Goal: Obtain resource: Obtain resource

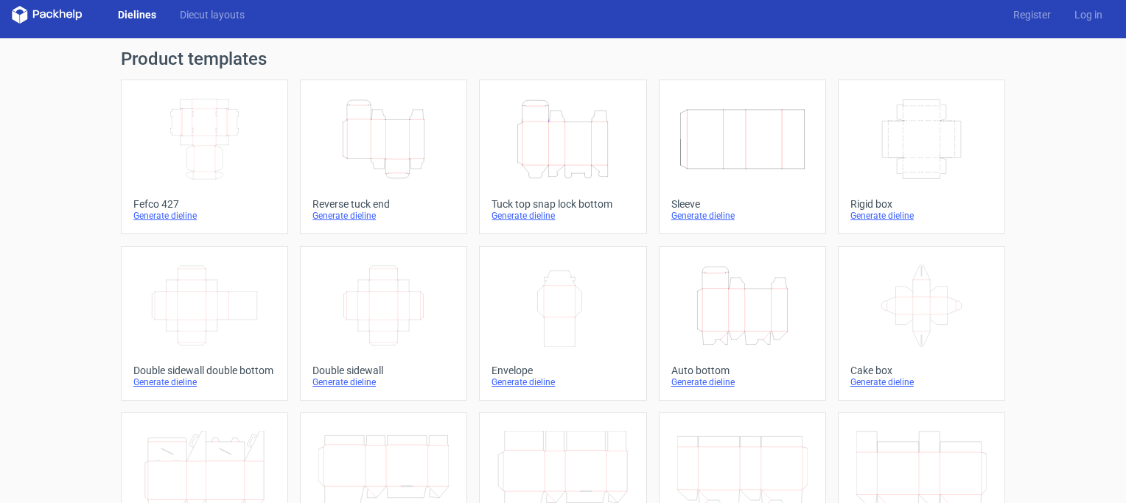
scroll to position [21, 0]
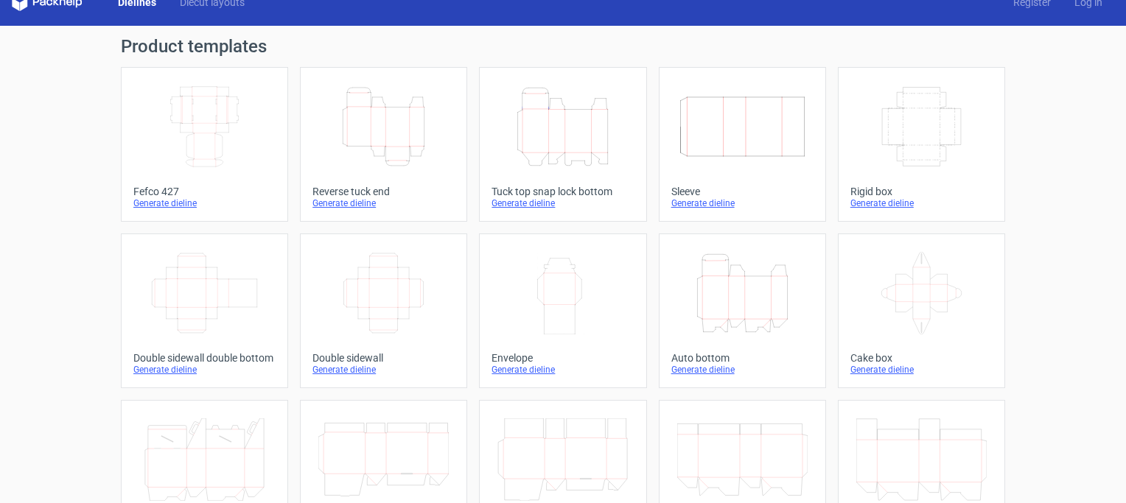
click at [710, 304] on icon "Height Depth Width" at bounding box center [742, 293] width 130 height 83
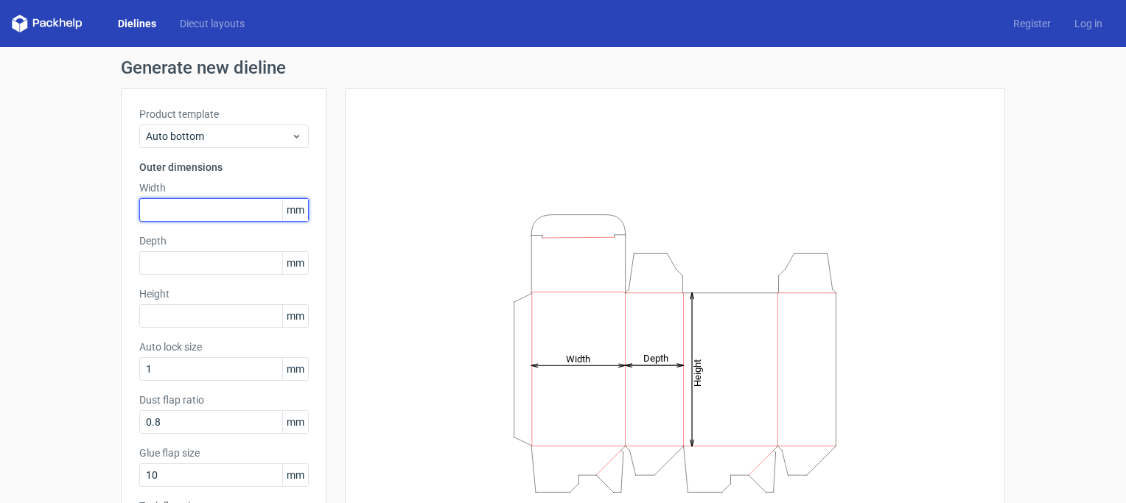
click at [168, 214] on input "text" at bounding box center [224, 210] width 170 height 24
type input "190"
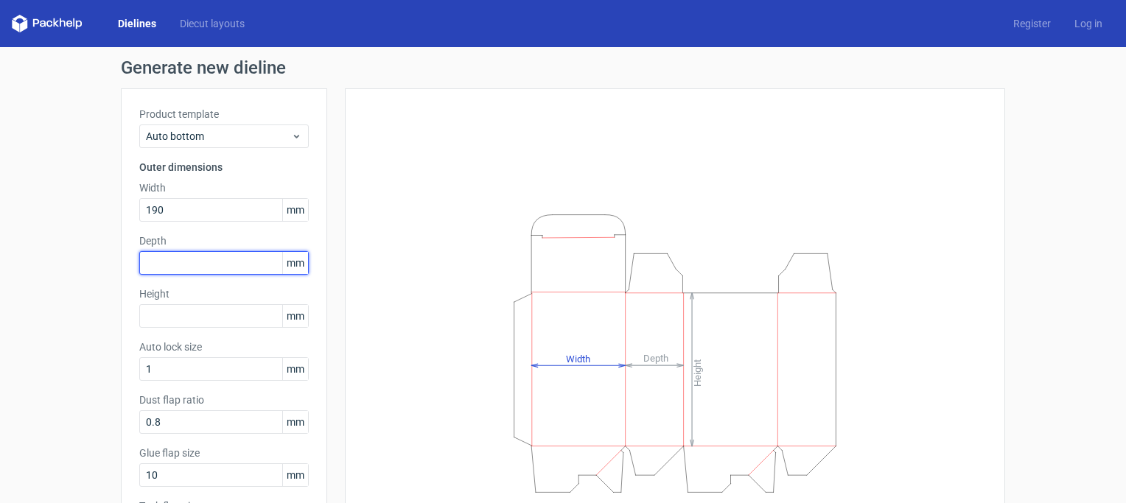
click at [139, 254] on input "text" at bounding box center [224, 263] width 170 height 24
type input "110"
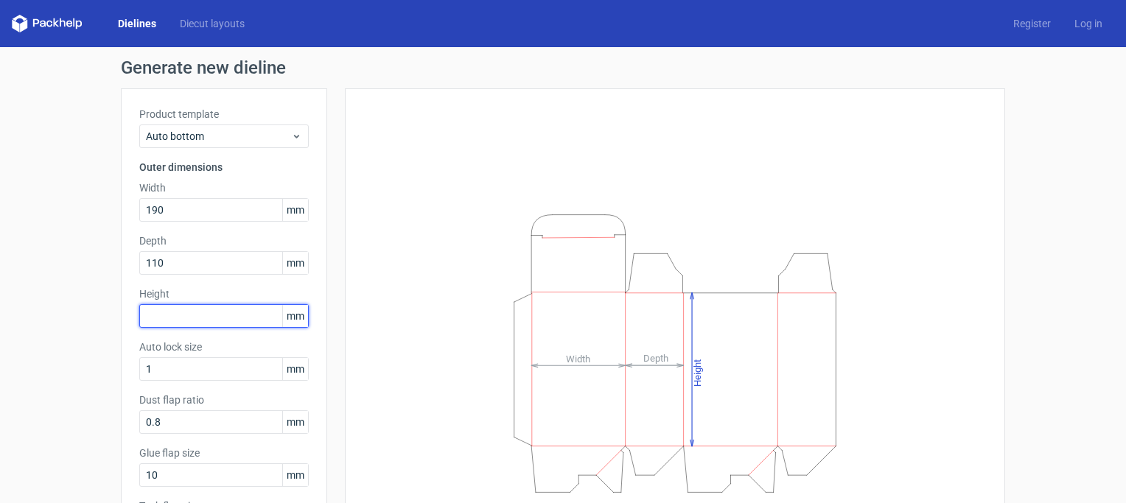
click at [170, 307] on input "text" at bounding box center [224, 316] width 170 height 24
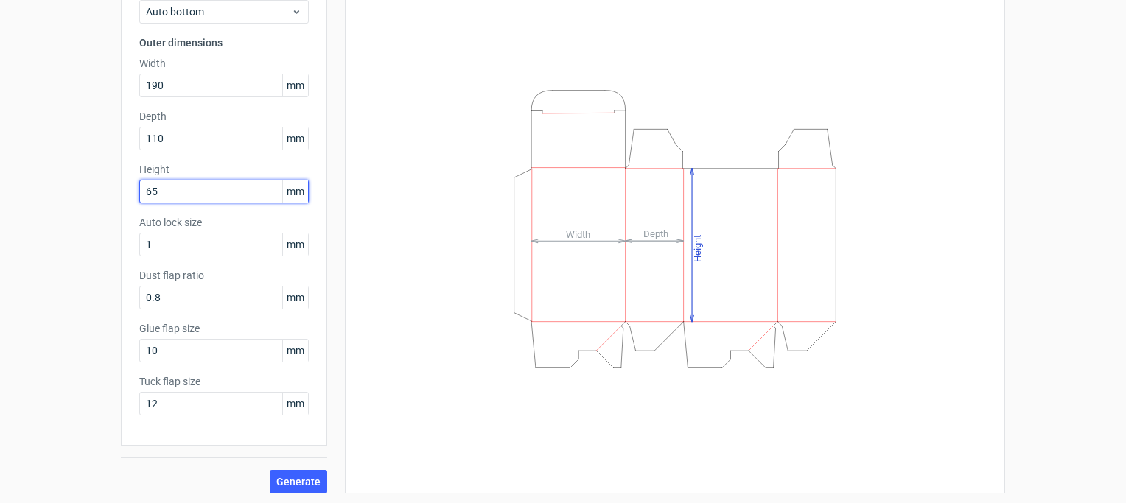
scroll to position [127, 0]
type input "65"
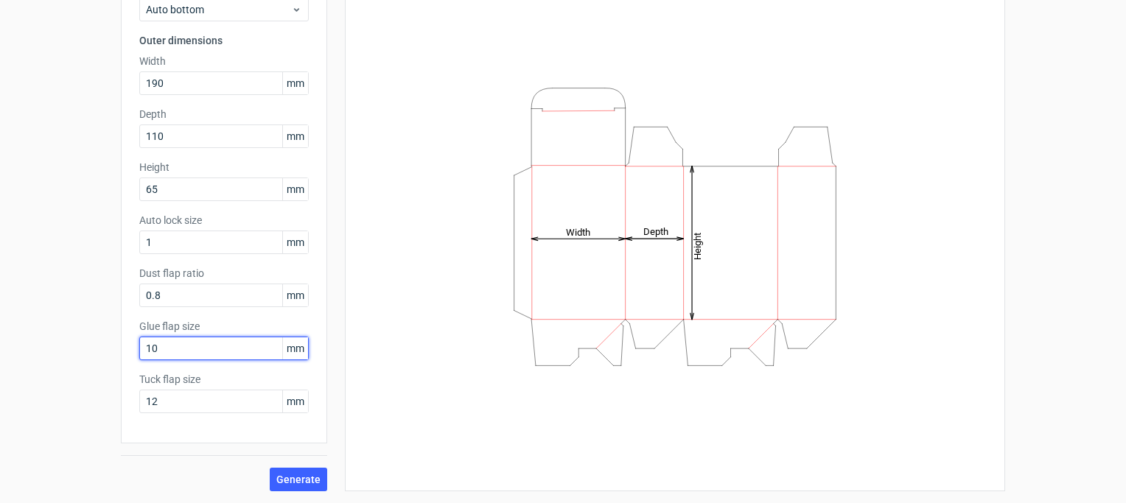
drag, startPoint x: 153, startPoint y: 350, endPoint x: 107, endPoint y: 346, distance: 46.6
click at [107, 346] on div "Generate new dieline Product template Auto bottom Outer dimensions Width 190 mm…" at bounding box center [563, 211] width 1126 height 583
type input "20"
click at [294, 485] on span "Generate" at bounding box center [298, 480] width 44 height 10
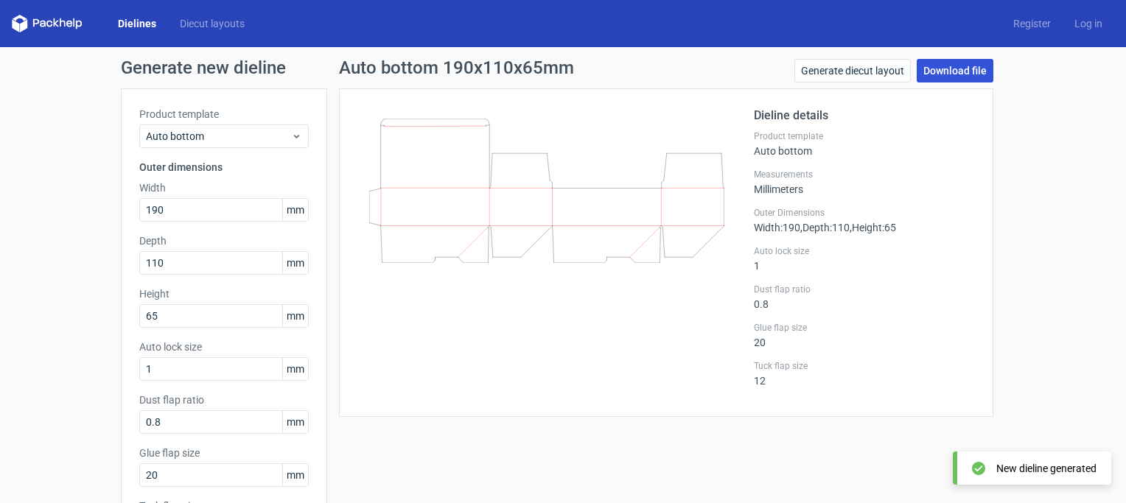
click at [962, 69] on link "Download file" at bounding box center [955, 71] width 77 height 24
click at [847, 72] on link "Generate diecut layout" at bounding box center [853, 71] width 116 height 24
click at [948, 76] on link "Download file" at bounding box center [955, 71] width 77 height 24
click at [1079, 26] on link "Log in" at bounding box center [1089, 23] width 52 height 15
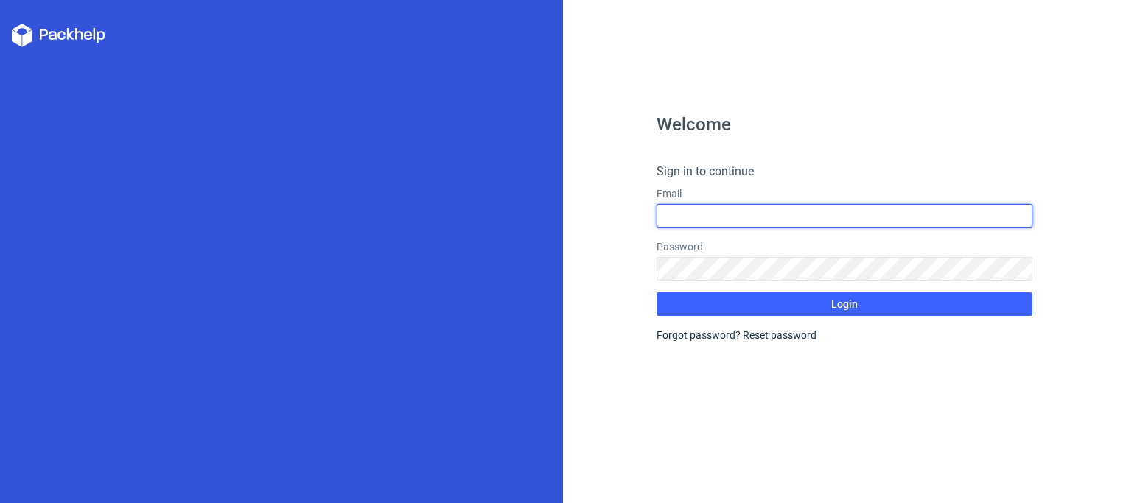
type input "mensahlarkainunoo@gmail.com"
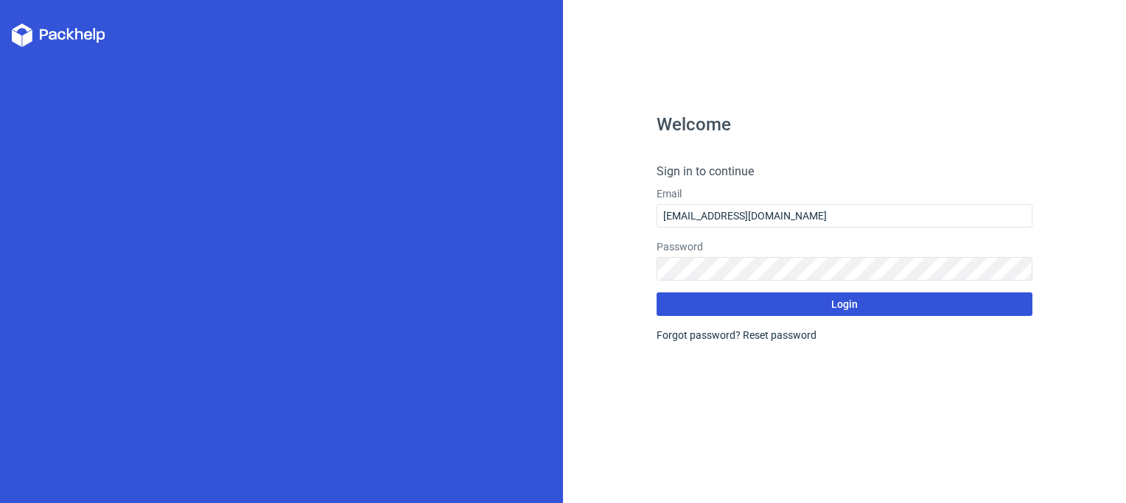
click at [861, 307] on button "Login" at bounding box center [844, 305] width 375 height 24
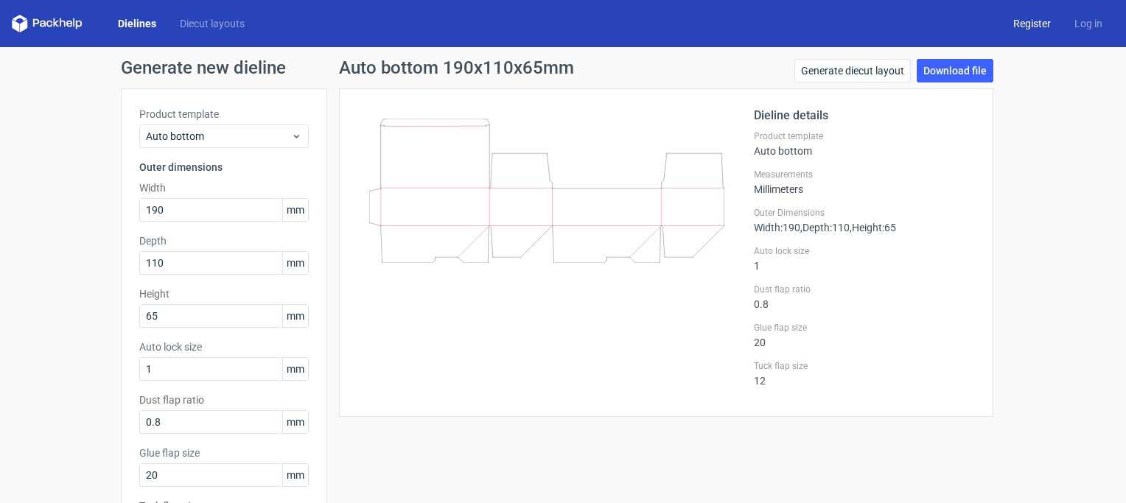
click at [1016, 27] on link "Register" at bounding box center [1032, 23] width 61 height 15
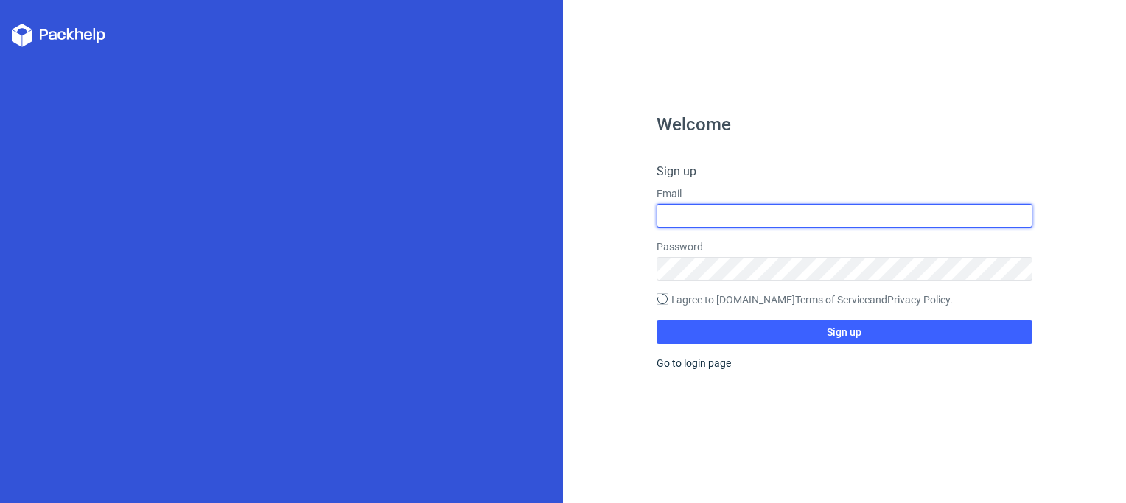
type input "mensahlarkainunoo@gmail.com"
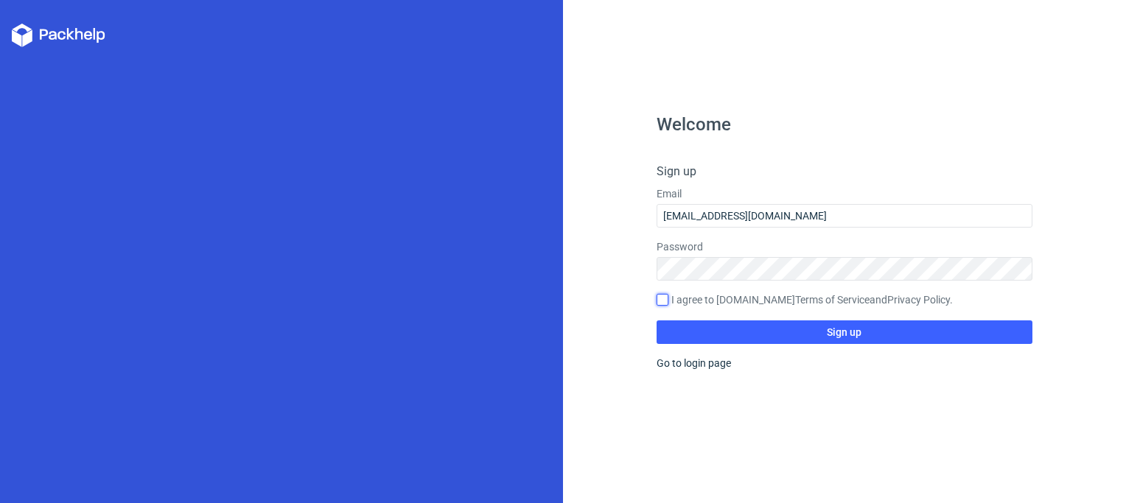
click at [664, 301] on input "I agree to Packhelp.com Terms of Service and Privacy Policy ." at bounding box center [663, 300] width 12 height 12
checkbox input "true"
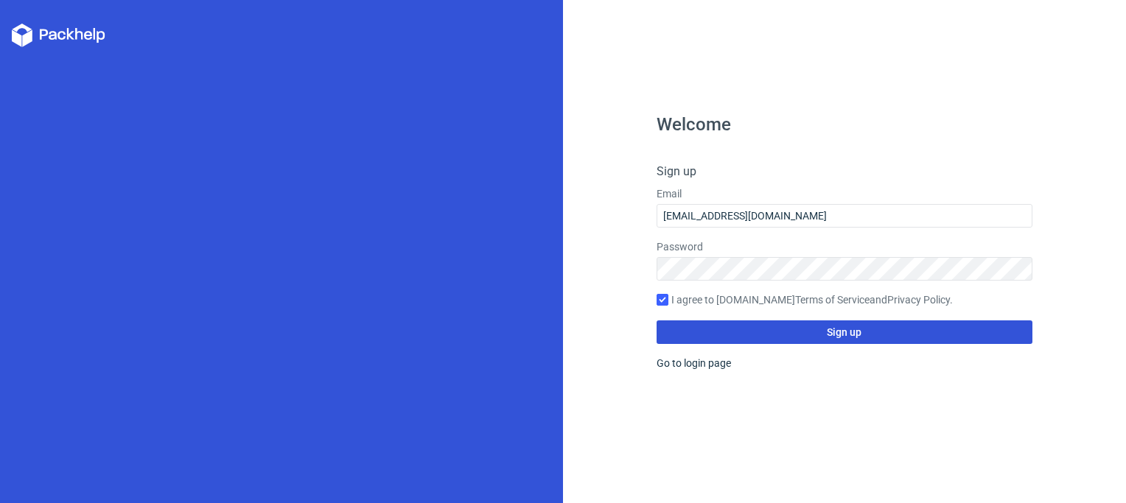
click at [823, 332] on button "Sign up" at bounding box center [844, 333] width 375 height 24
click at [748, 336] on button "Sign up" at bounding box center [844, 333] width 375 height 24
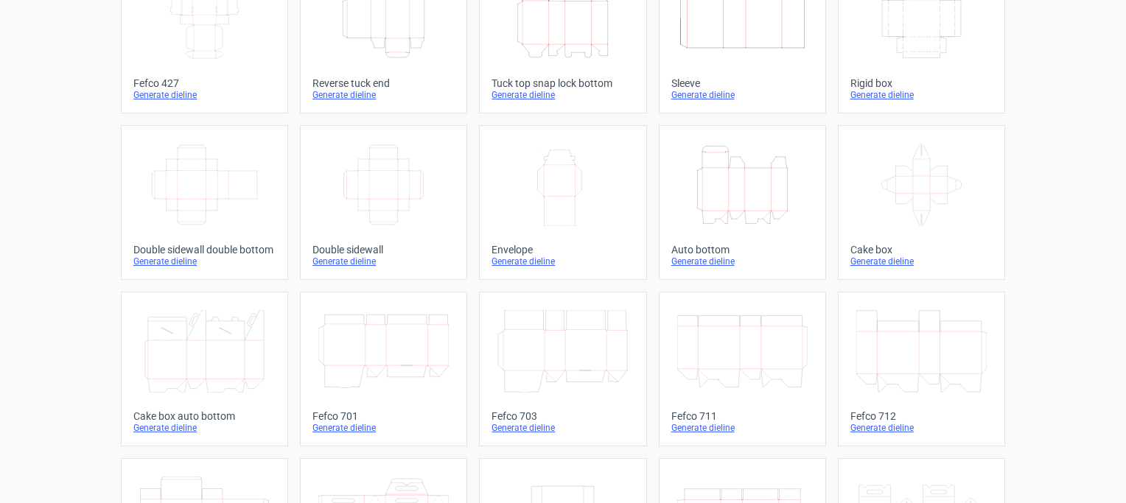
scroll to position [152, 0]
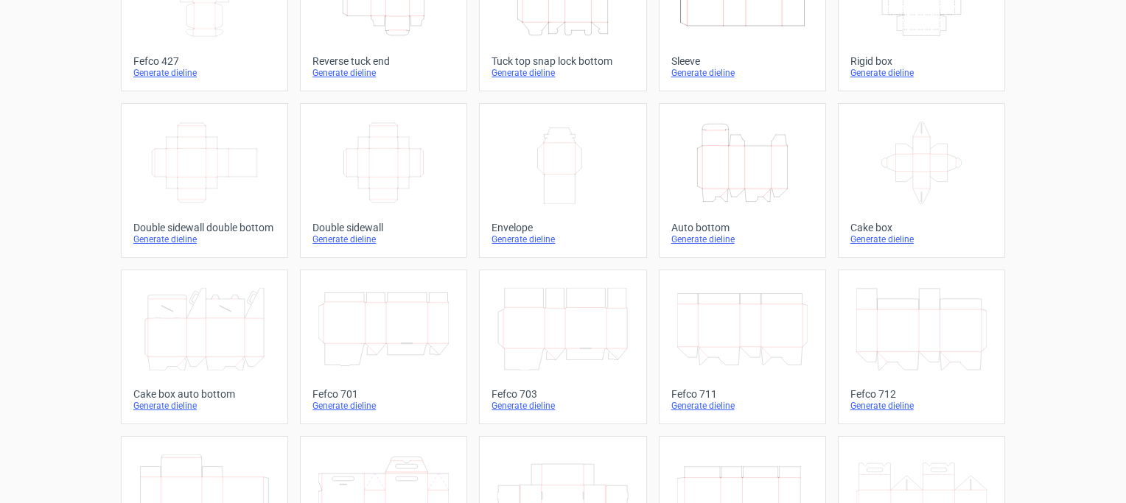
click at [747, 176] on icon "Height Depth Width" at bounding box center [742, 163] width 130 height 83
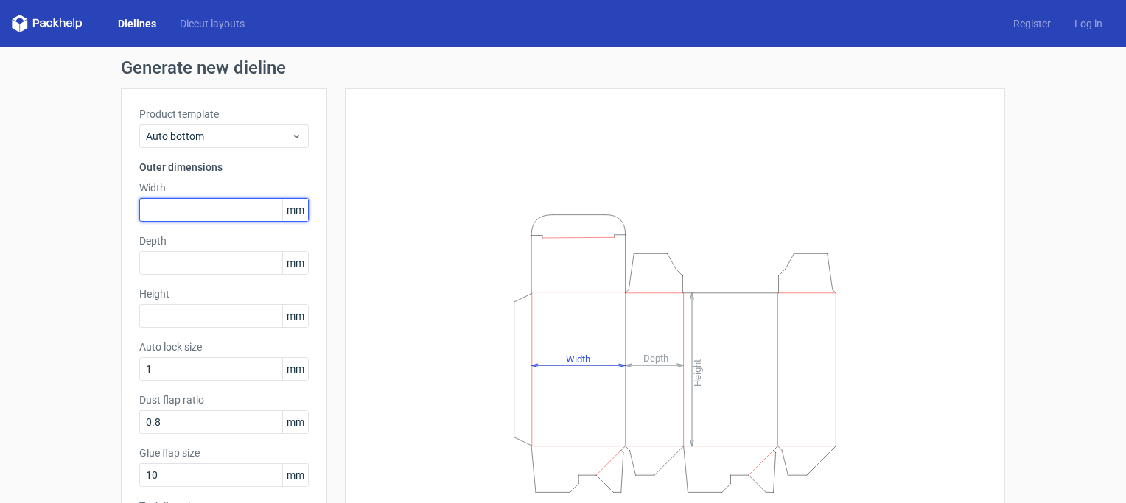
click at [187, 217] on input "text" at bounding box center [224, 210] width 170 height 24
type input "190"
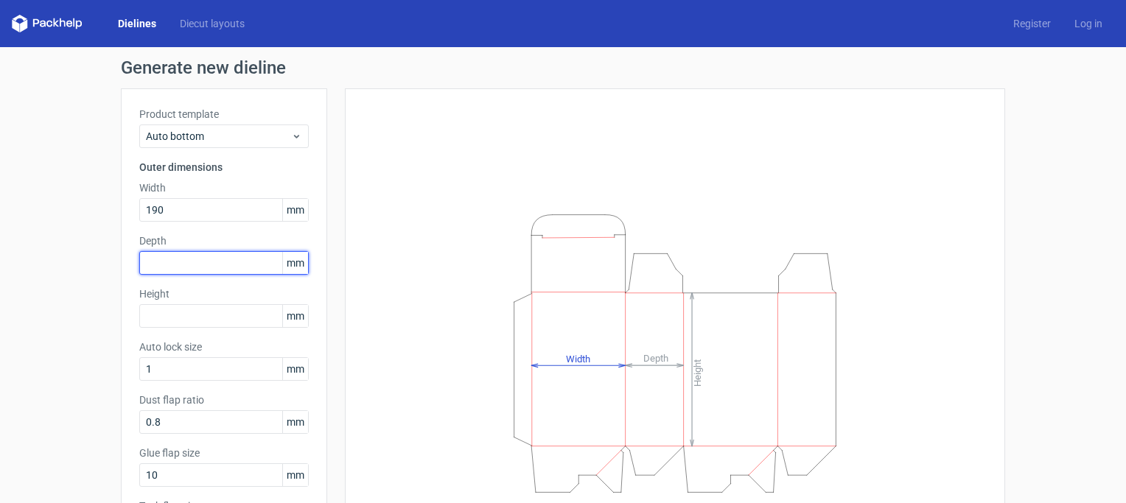
click at [172, 274] on input "text" at bounding box center [224, 263] width 170 height 24
type input "110"
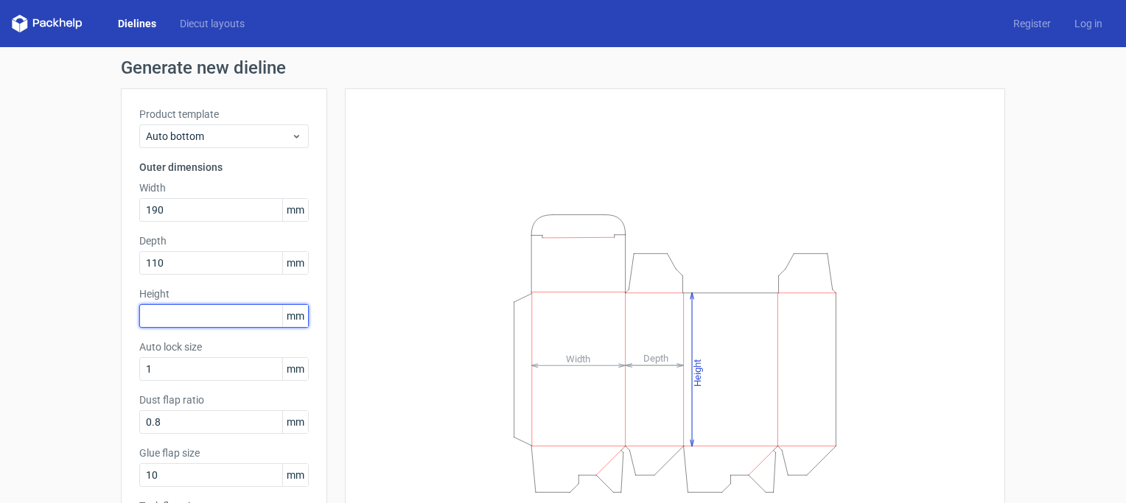
click at [167, 308] on input "text" at bounding box center [224, 316] width 170 height 24
type input "5"
type input "65"
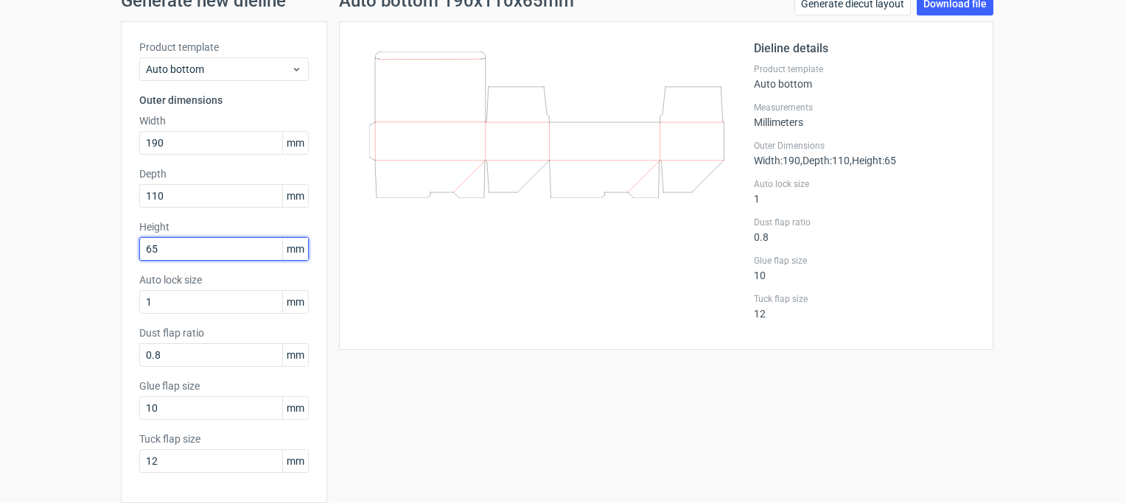
scroll to position [127, 0]
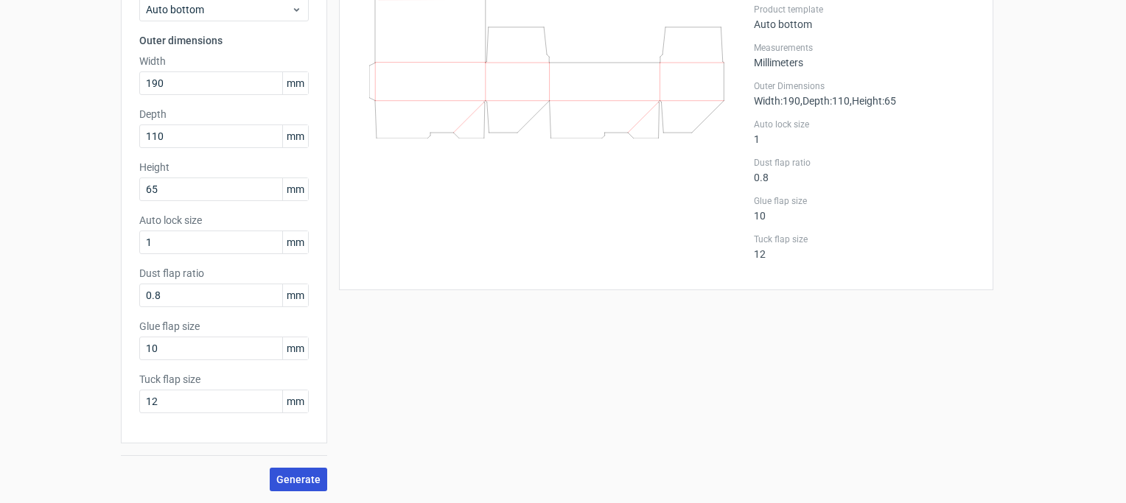
click at [297, 482] on span "Generate" at bounding box center [298, 480] width 44 height 10
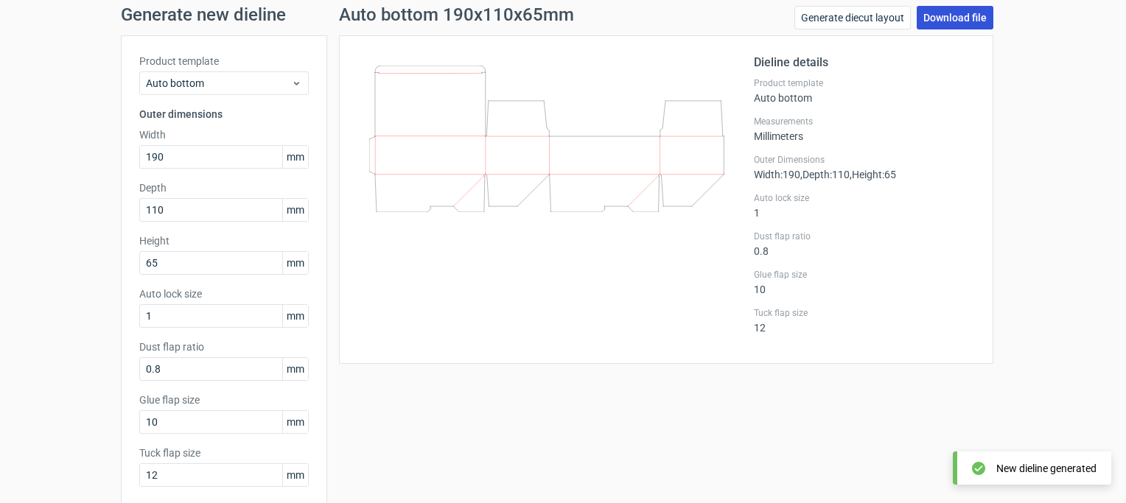
scroll to position [0, 0]
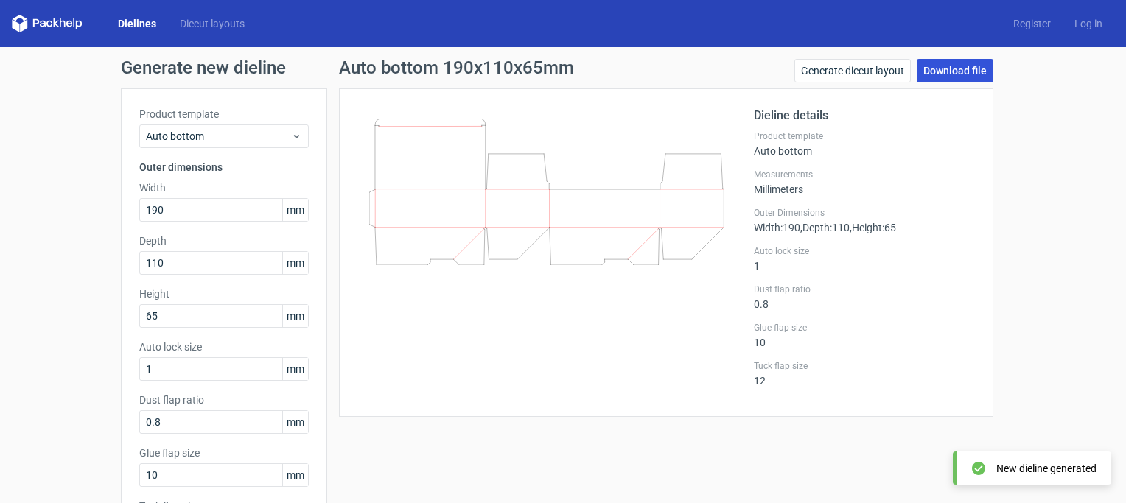
click at [976, 73] on link "Download file" at bounding box center [955, 71] width 77 height 24
